Goal: Task Accomplishment & Management: Use online tool/utility

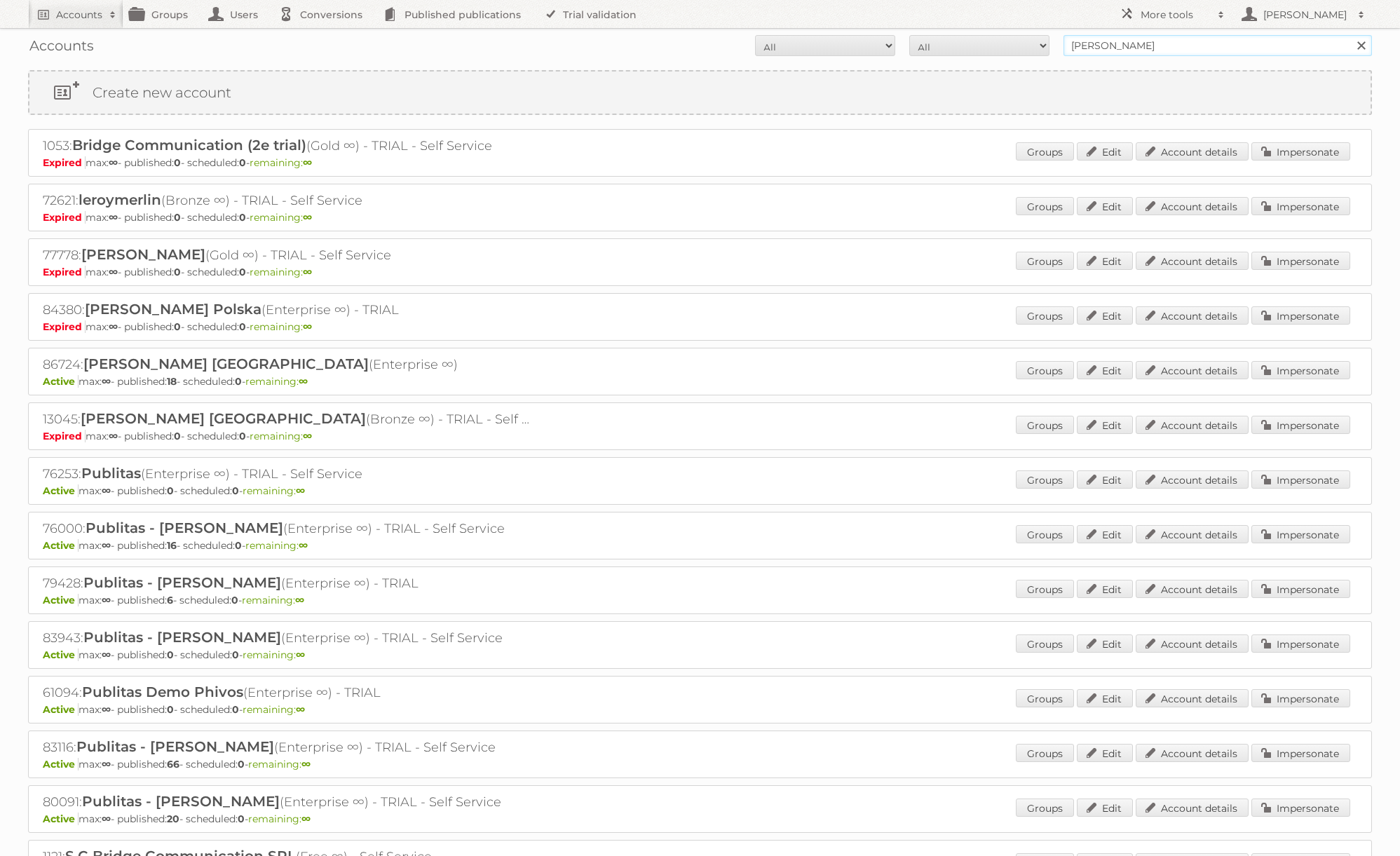
click at [1148, 43] on input "leroy merlin" at bounding box center [1218, 45] width 309 height 21
type input "lidl [GEOGRAPHIC_DATA]"
click at [1350, 35] on input "Search" at bounding box center [1360, 45] width 21 height 21
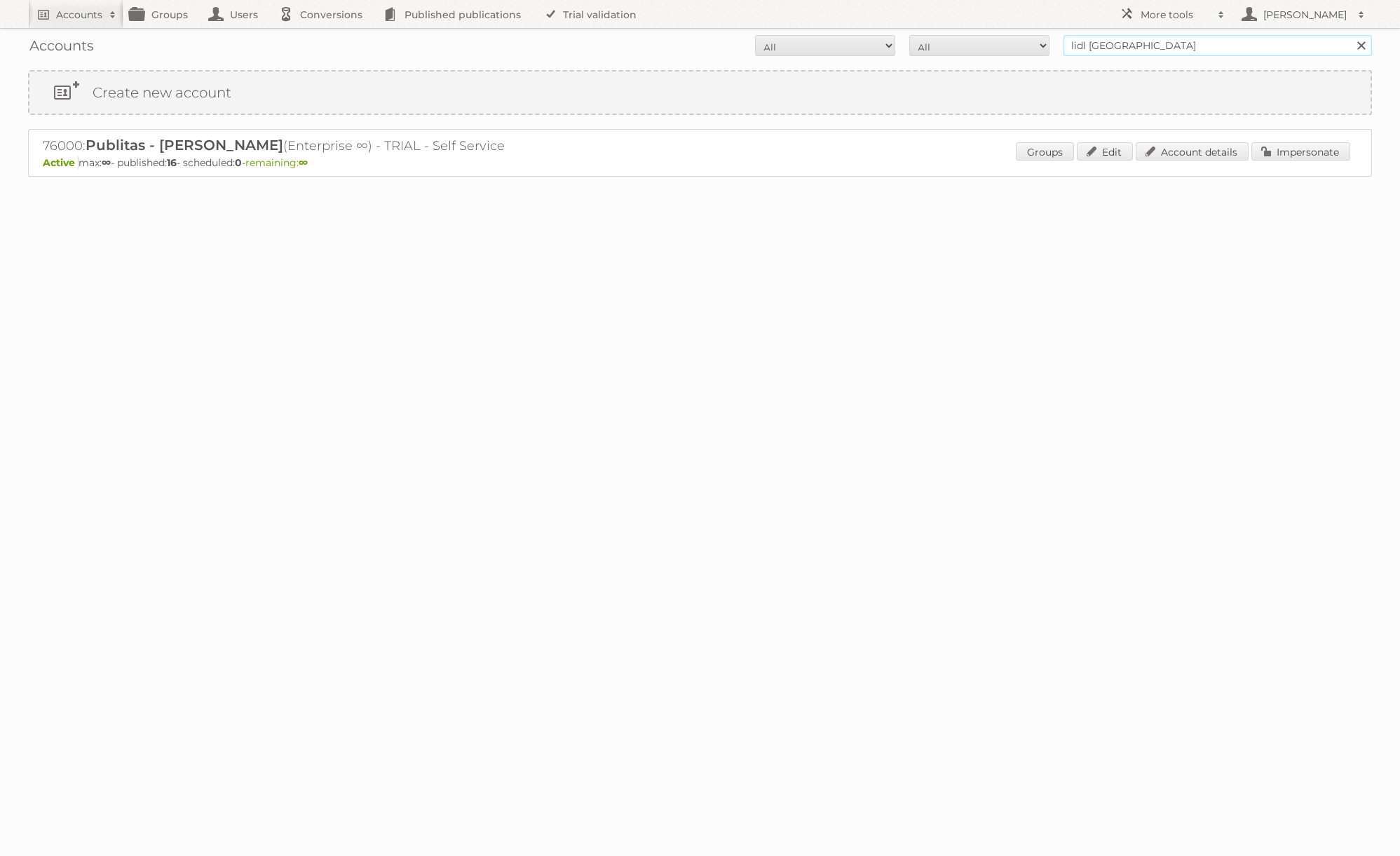
click at [1107, 43] on input "lidl [GEOGRAPHIC_DATA]" at bounding box center [1218, 45] width 309 height 21
type input "winnicalidla"
click at [1350, 35] on input "Search" at bounding box center [1360, 45] width 21 height 21
click at [1130, 42] on input "winnicalidla" at bounding box center [1218, 45] width 309 height 21
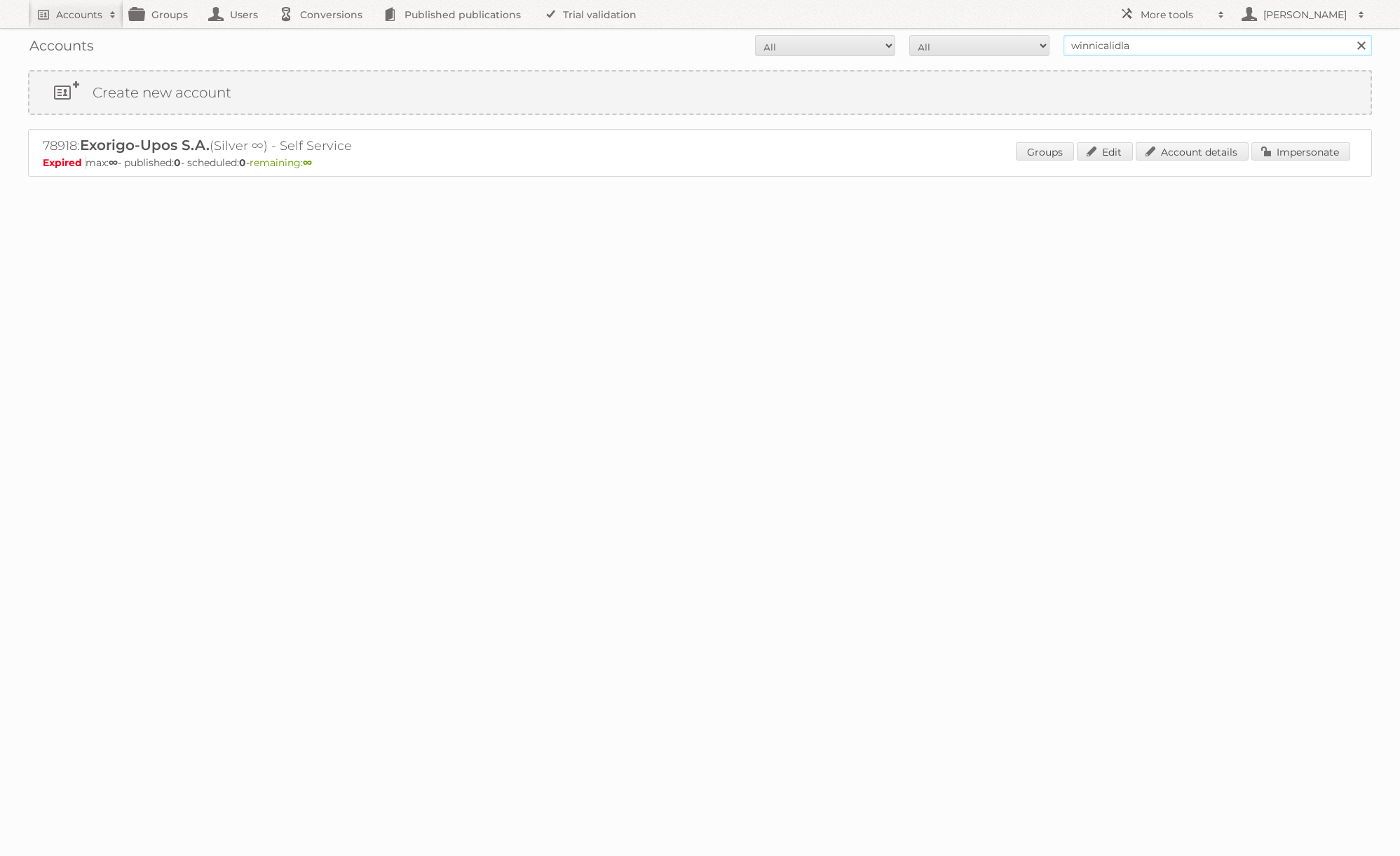
click at [1350, 35] on input "Search" at bounding box center [1360, 45] width 21 height 21
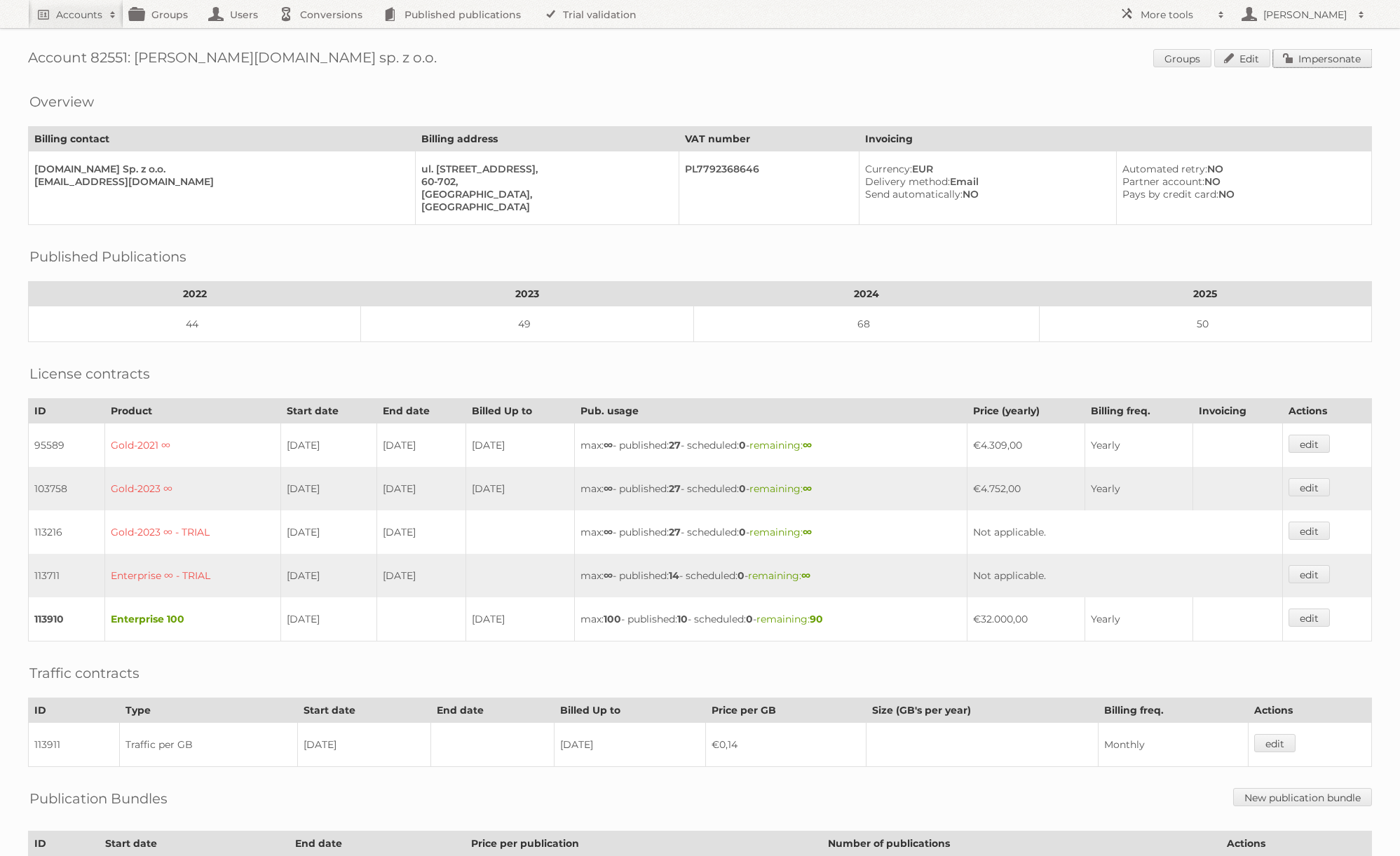
drag, startPoint x: 1315, startPoint y: 51, endPoint x: 1222, endPoint y: 54, distance: 93.0
click at [1313, 51] on link "Impersonate" at bounding box center [1322, 58] width 99 height 18
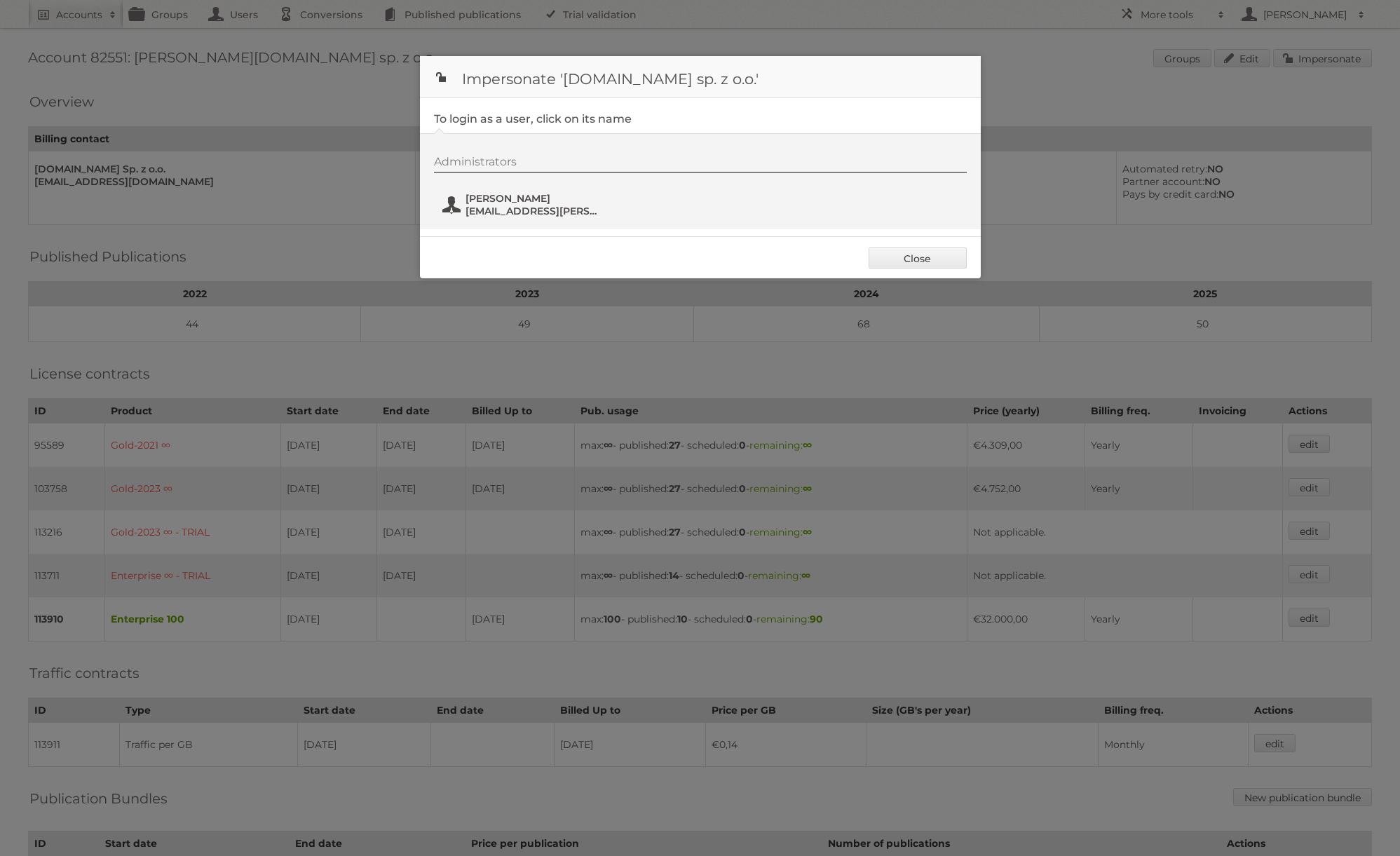
click at [546, 203] on span "Bartosz Berliński" at bounding box center [533, 199] width 136 height 13
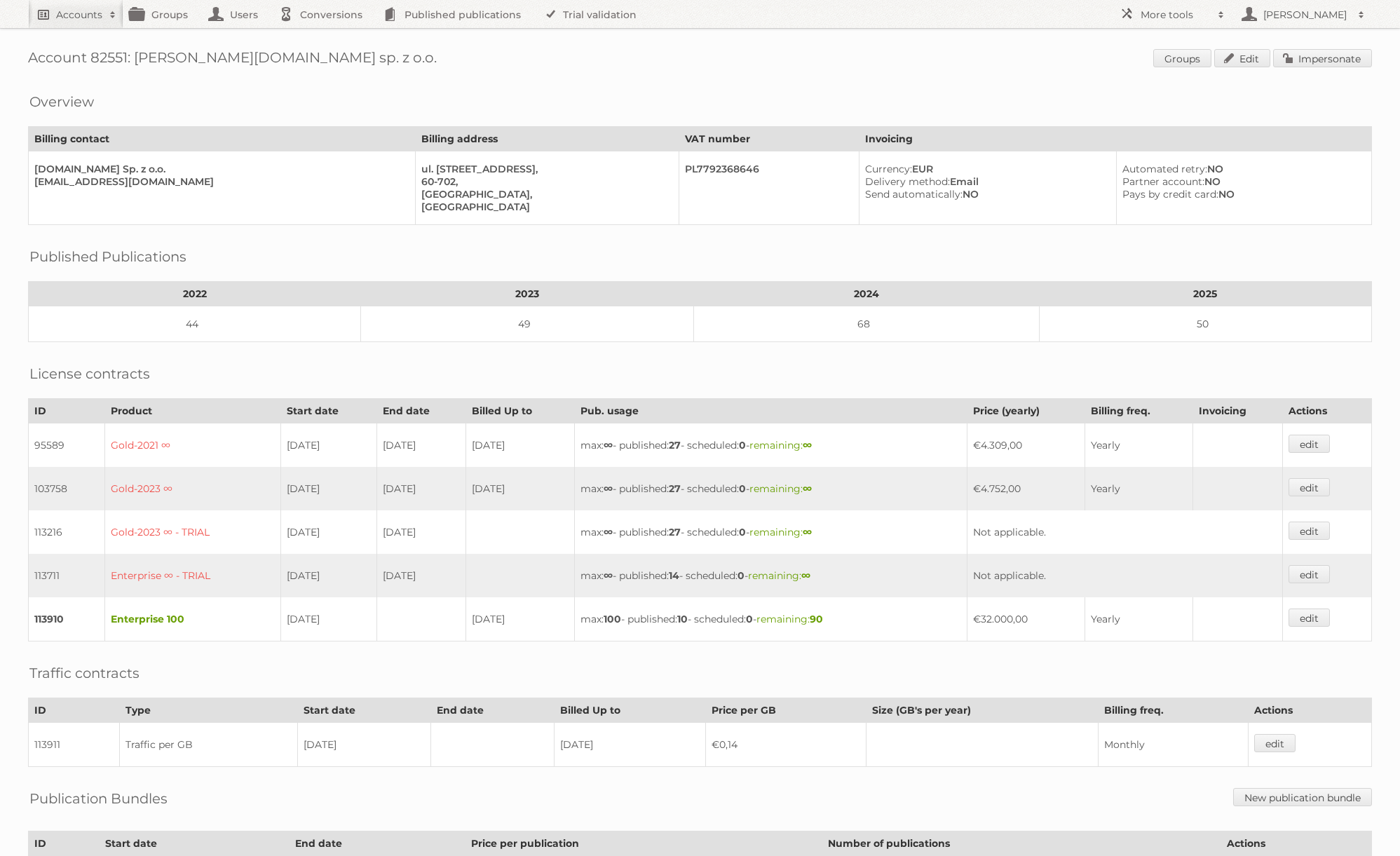
click at [95, 22] on link "Accounts" at bounding box center [75, 14] width 95 height 28
type input"] "j.solon@publitas"
click at [324, 36] on input "Search" at bounding box center [334, 46] width 21 height 21
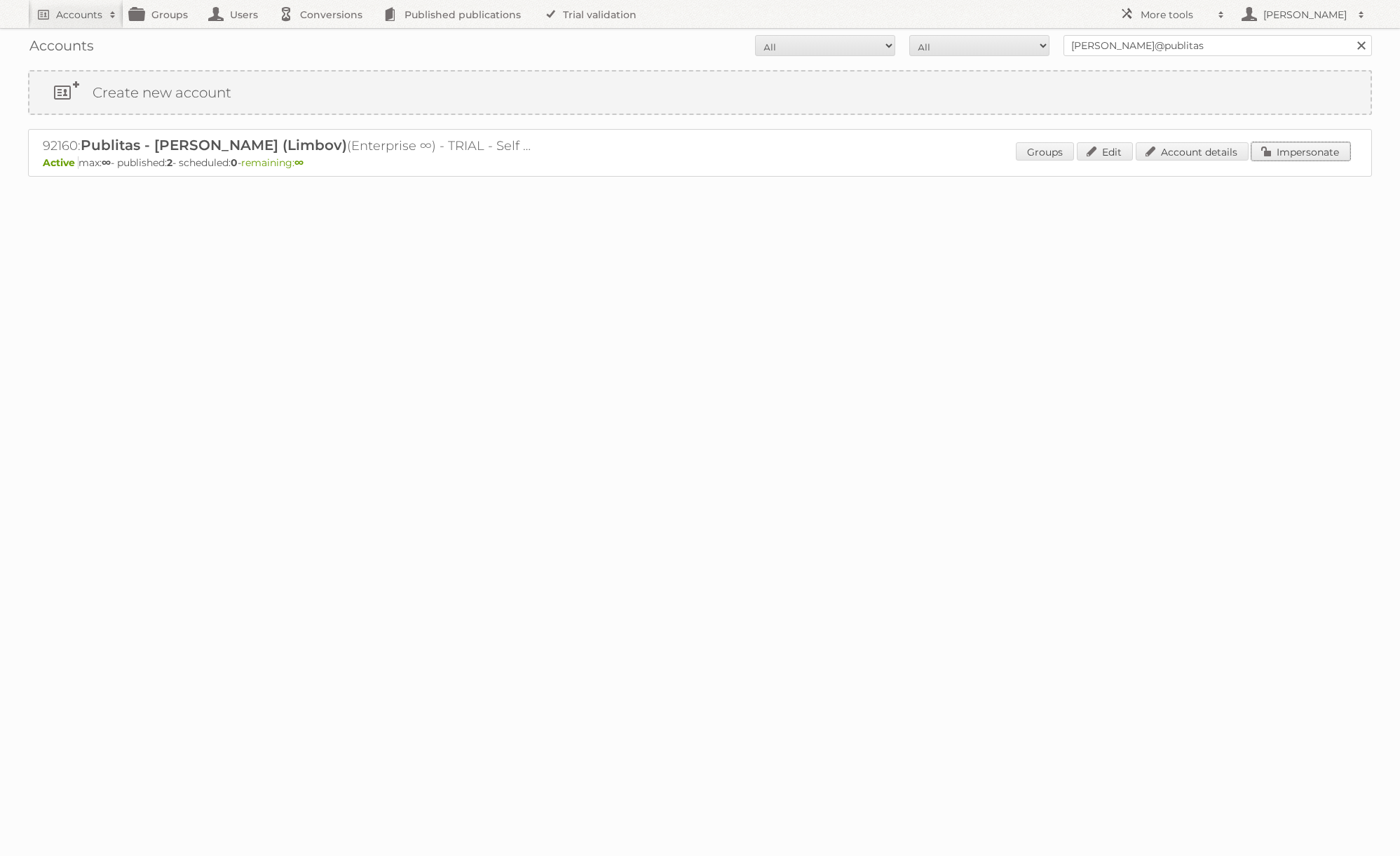
click at [1297, 156] on link "Impersonate" at bounding box center [1300, 152] width 99 height 18
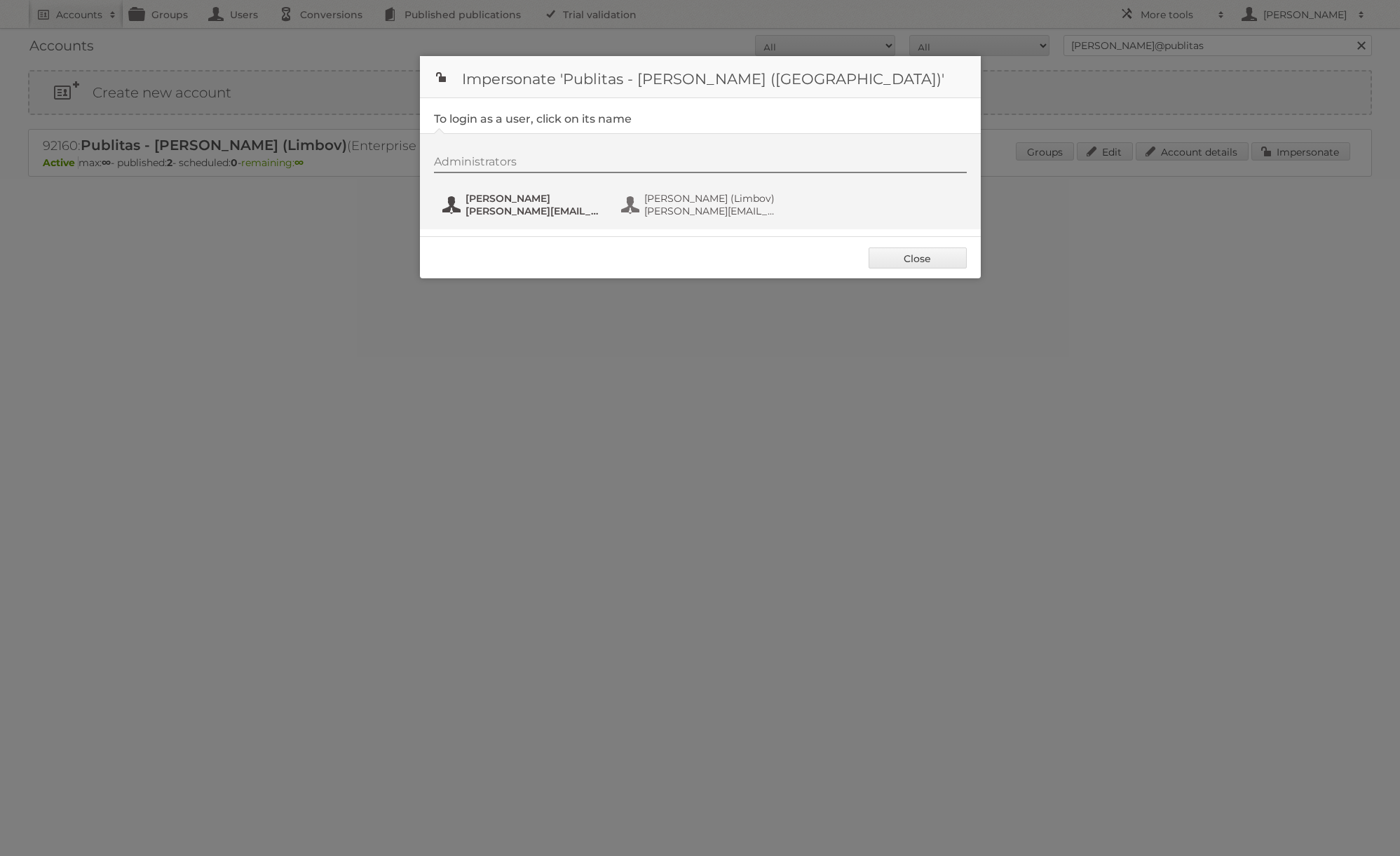
click at [526, 217] on button "[PERSON_NAME] [PERSON_NAME][EMAIL_ADDRESS][DOMAIN_NAME]" at bounding box center [523, 204] width 165 height 28
